Goal: Task Accomplishment & Management: Use online tool/utility

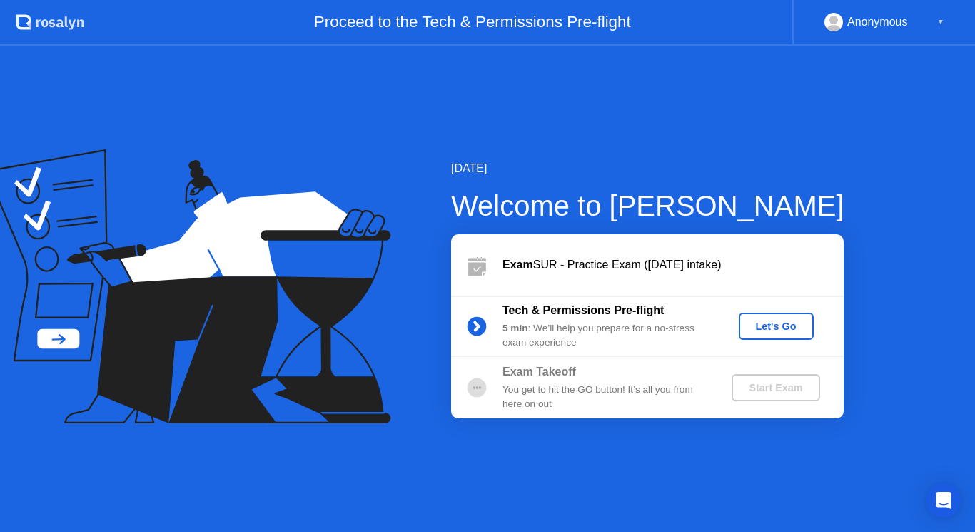
click at [778, 321] on div "Let's Go" at bounding box center [777, 326] width 64 height 11
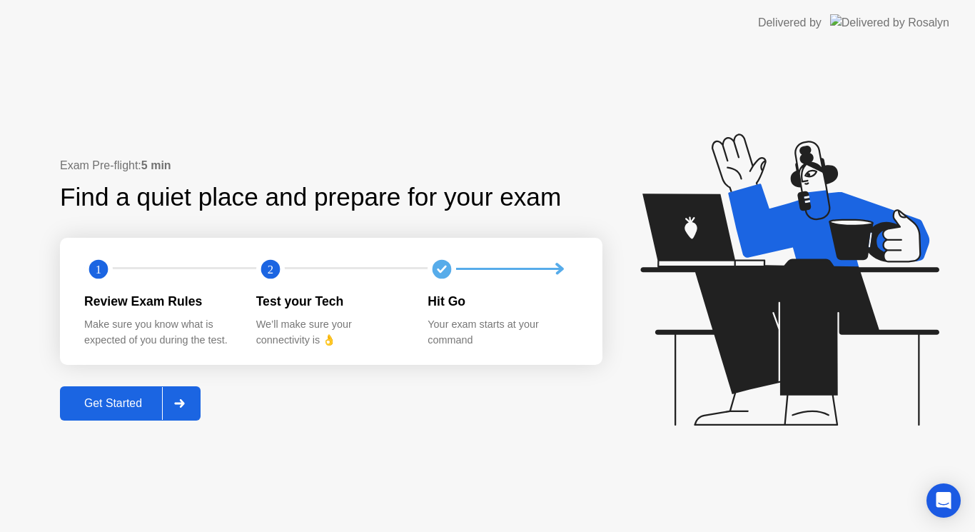
click at [140, 404] on div "Get Started" at bounding box center [113, 403] width 98 height 13
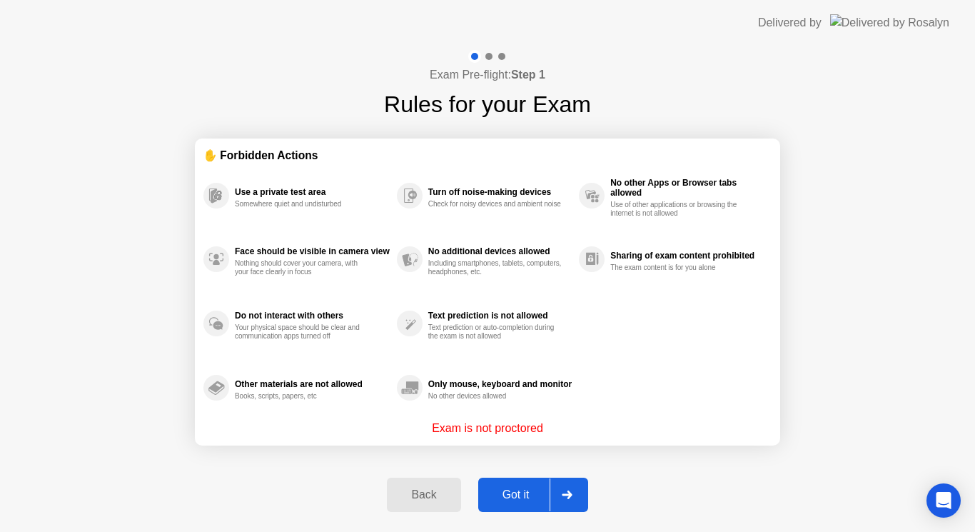
click at [501, 488] on div "Got it" at bounding box center [516, 494] width 67 height 13
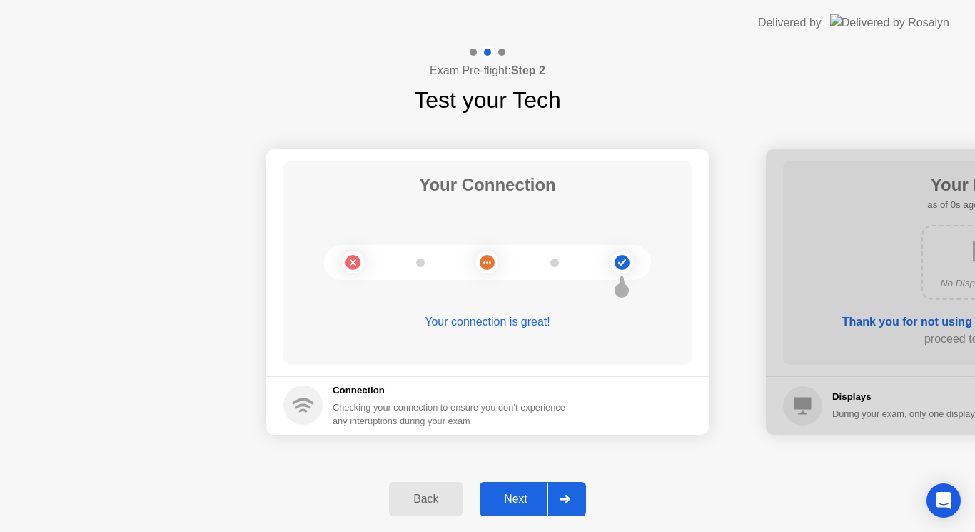
click at [501, 487] on button "Next" at bounding box center [533, 499] width 106 height 34
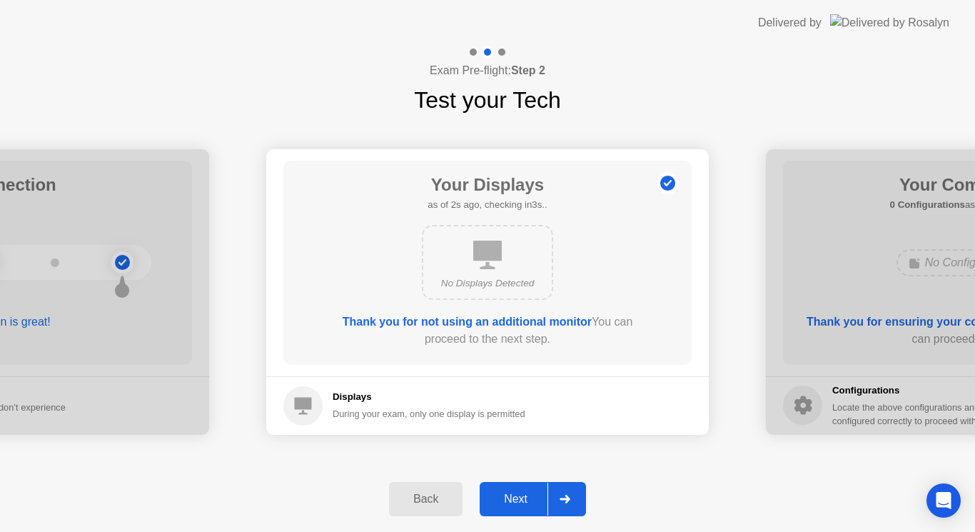
click at [513, 488] on button "Next" at bounding box center [533, 499] width 106 height 34
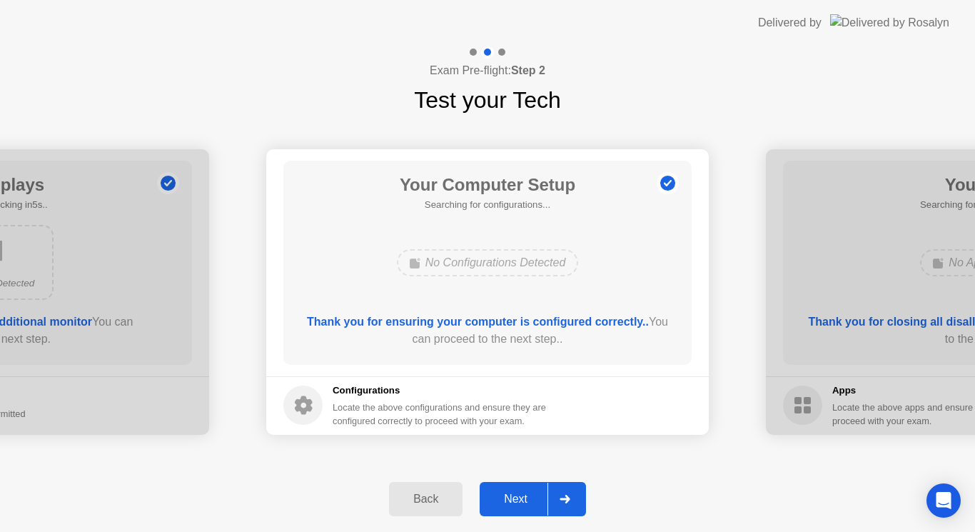
click at [513, 488] on button "Next" at bounding box center [533, 499] width 106 height 34
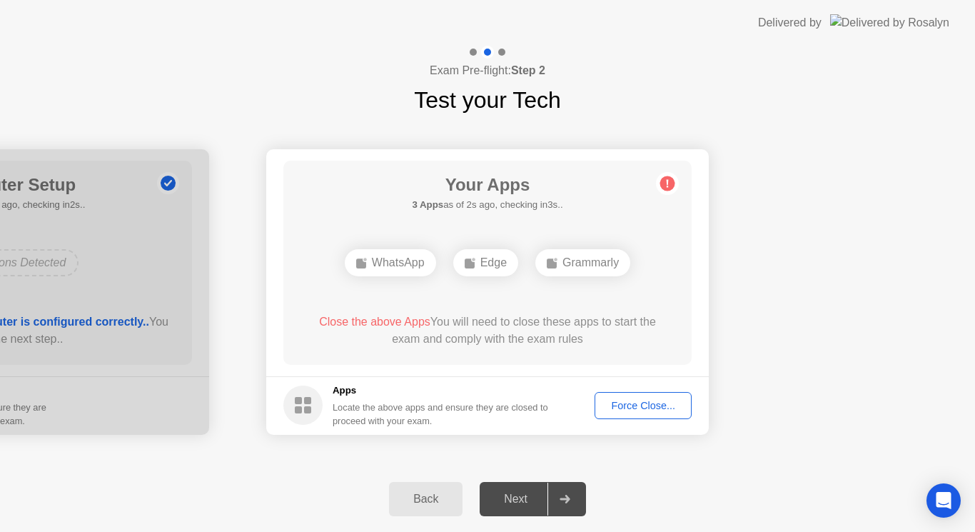
click at [627, 402] on div "Force Close..." at bounding box center [643, 405] width 87 height 11
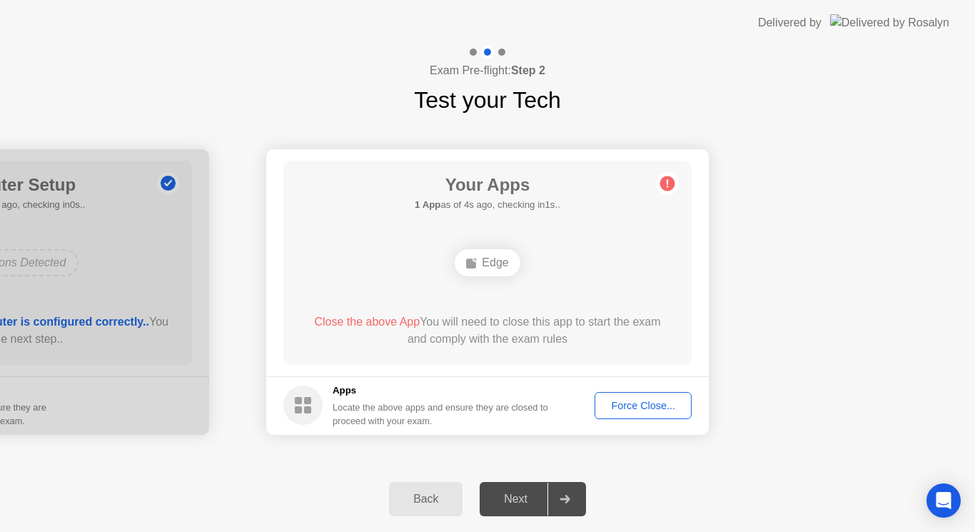
click at [653, 402] on div "Force Close..." at bounding box center [643, 405] width 87 height 11
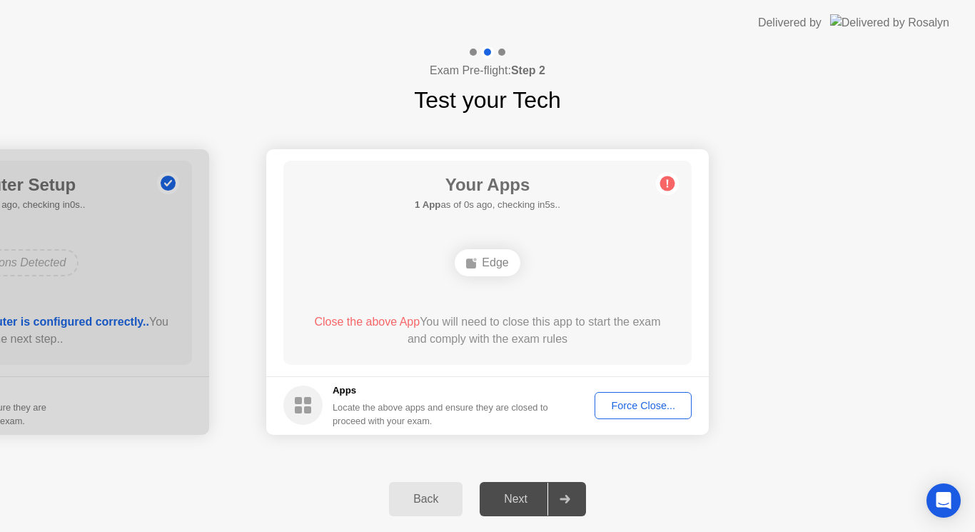
click at [643, 401] on div "Force Close..." at bounding box center [643, 405] width 87 height 11
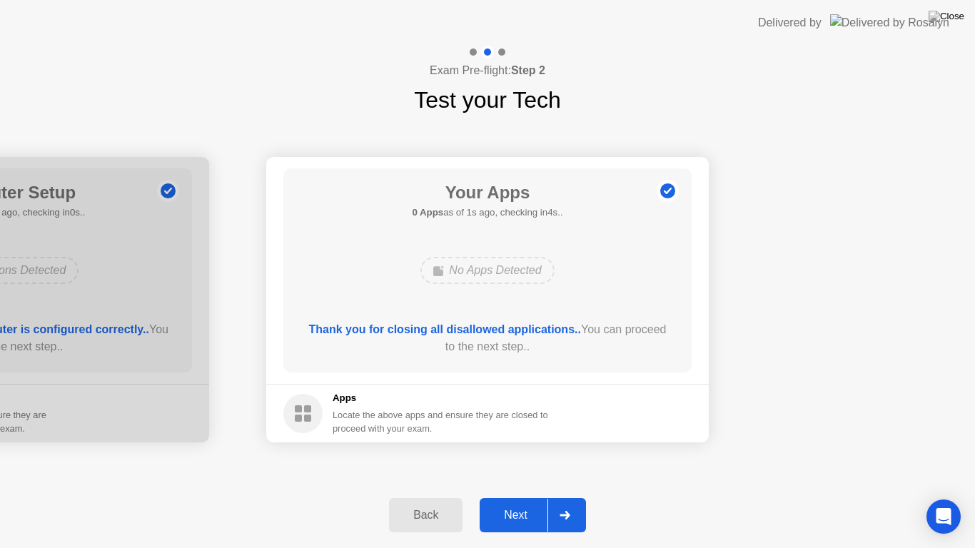
click at [515, 522] on div "Next" at bounding box center [516, 515] width 64 height 13
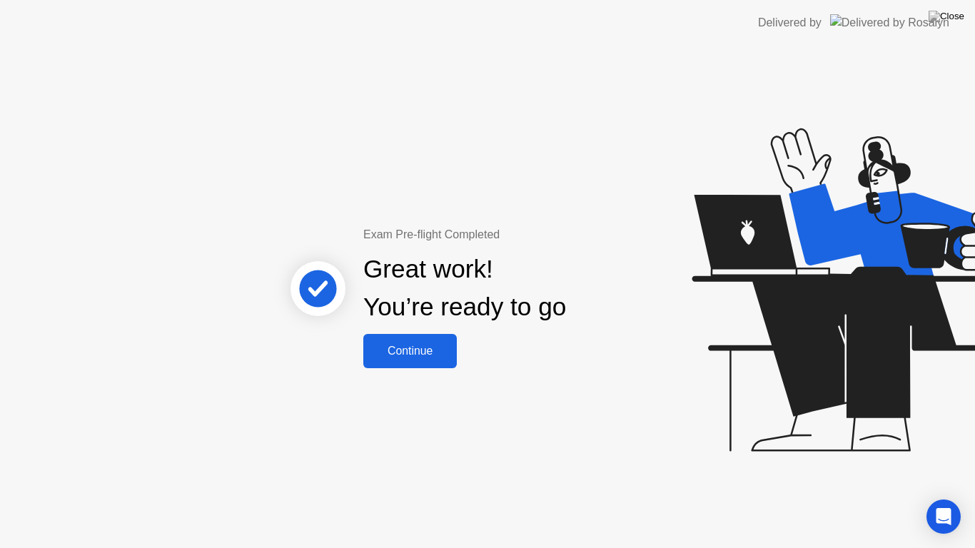
click at [414, 353] on div "Continue" at bounding box center [410, 351] width 85 height 13
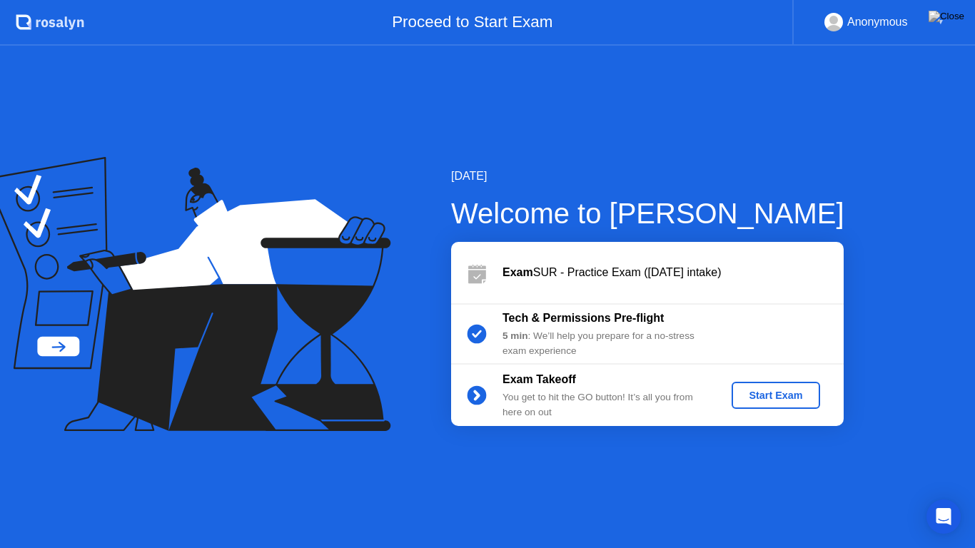
click at [779, 397] on div "Start Exam" at bounding box center [776, 395] width 76 height 11
